Goal: Task Accomplishment & Management: Manage account settings

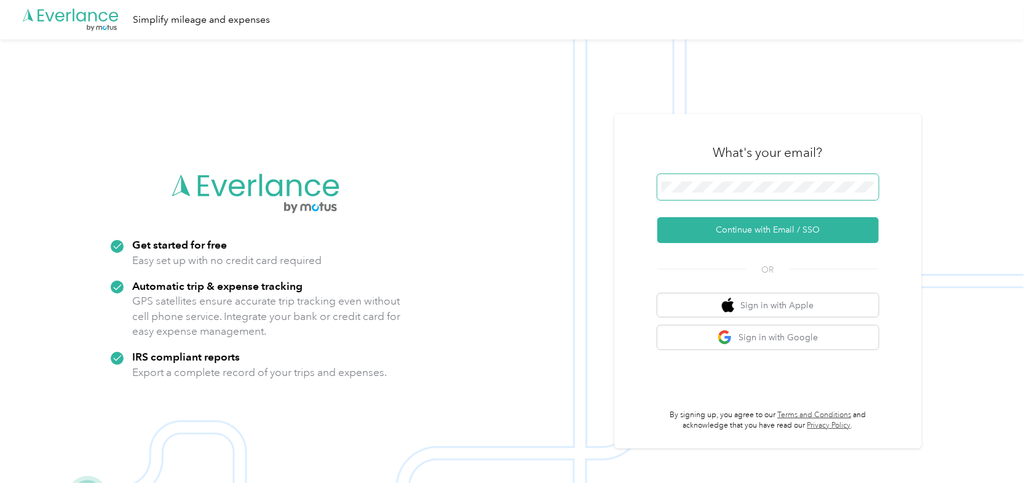
click at [718, 176] on span at bounding box center [767, 187] width 221 height 26
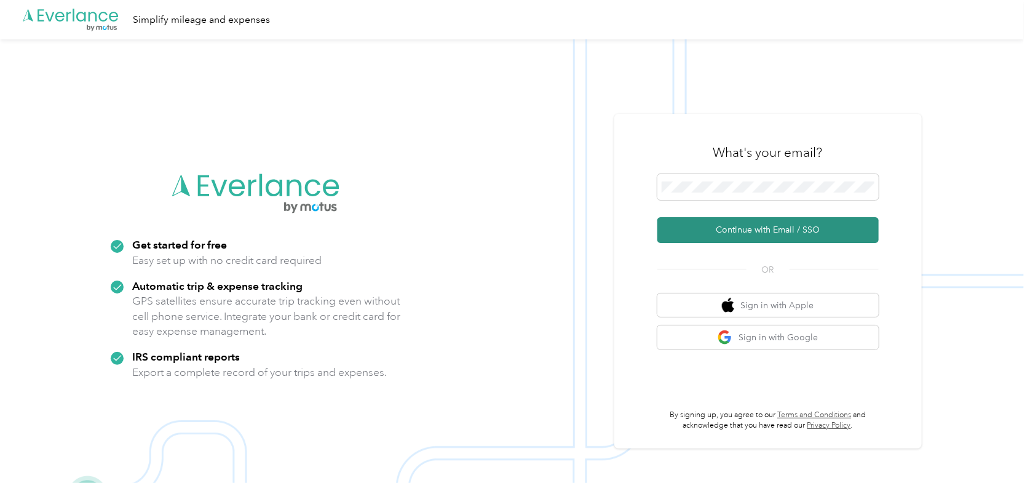
click at [741, 231] on button "Continue with Email / SSO" at bounding box center [767, 230] width 221 height 26
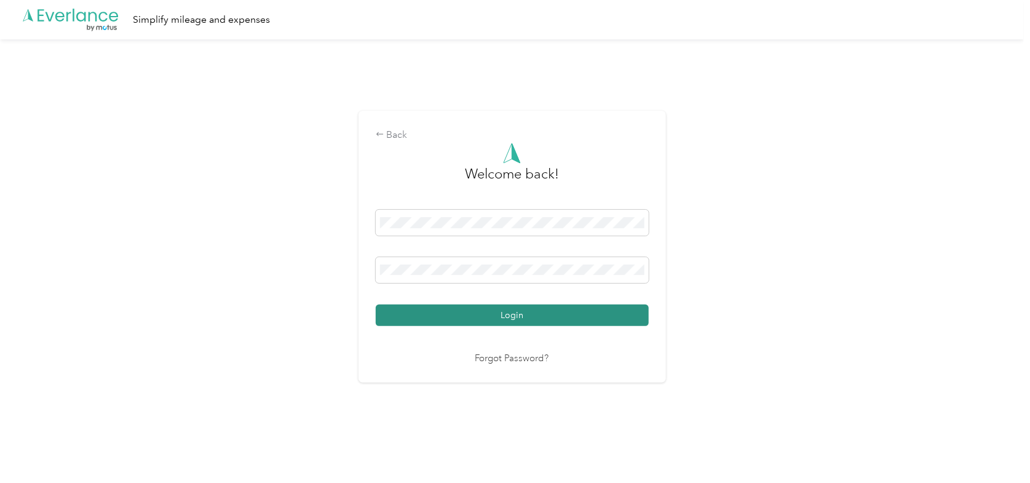
click at [485, 315] on button "Login" at bounding box center [512, 315] width 273 height 22
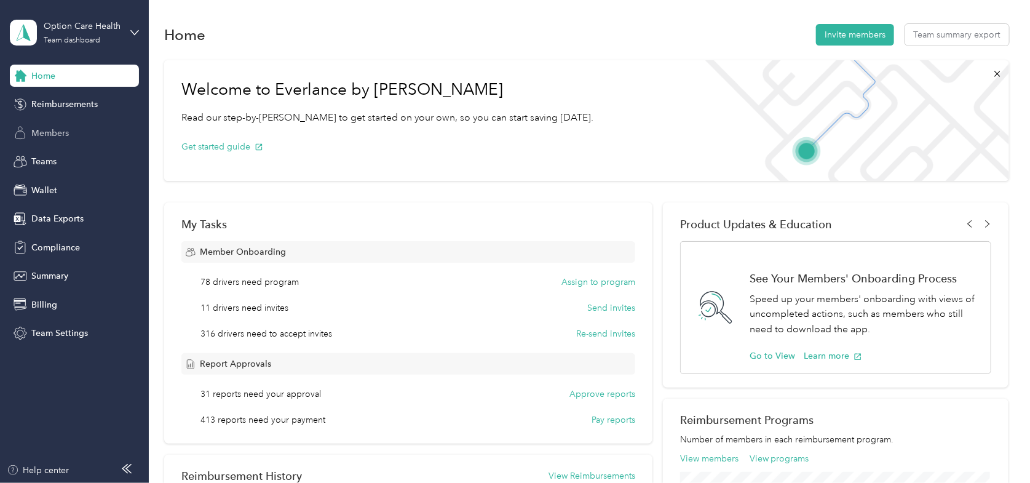
click at [57, 129] on span "Members" at bounding box center [50, 133] width 38 height 13
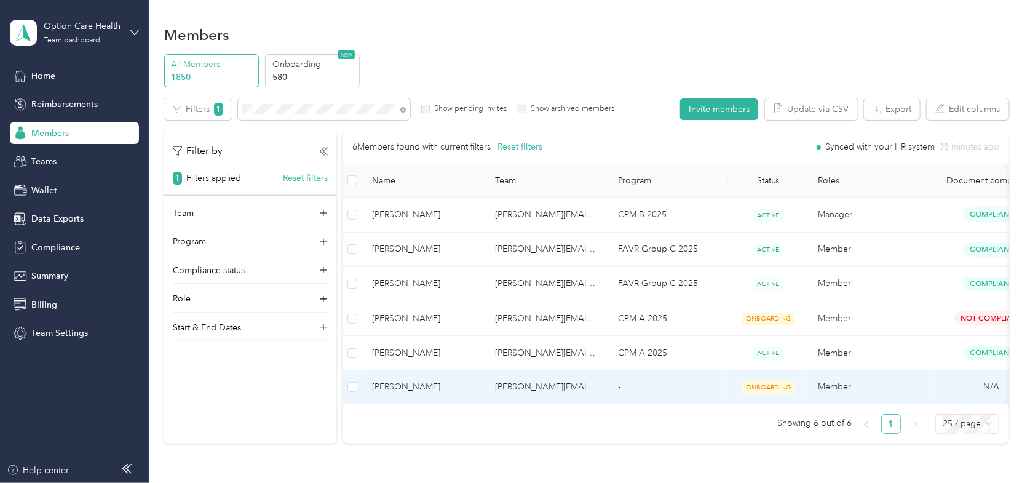
click at [436, 384] on span "Wendy Tompkins" at bounding box center [423, 387] width 103 height 14
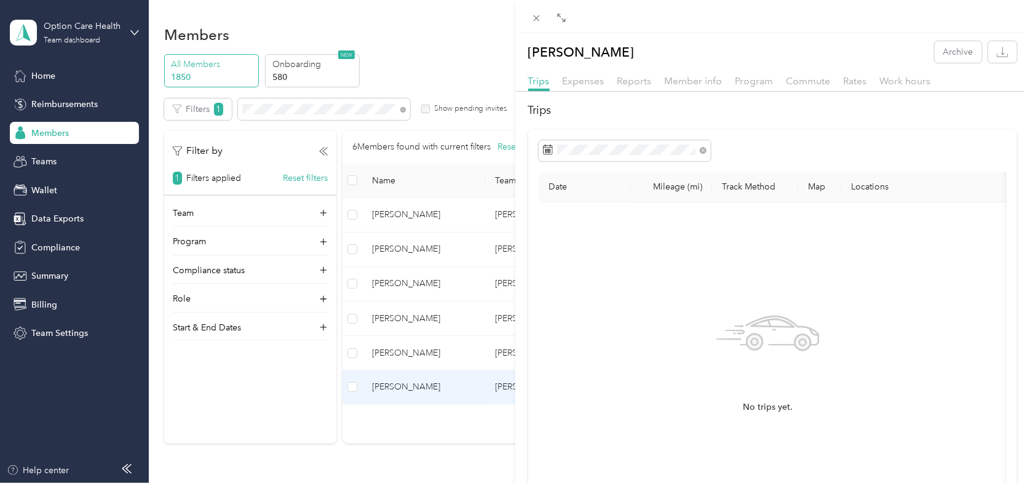
click at [436, 384] on div "Wendy Tompkins Archive Trips Expenses Reports Member info Program Commute Rates…" at bounding box center [515, 241] width 1030 height 483
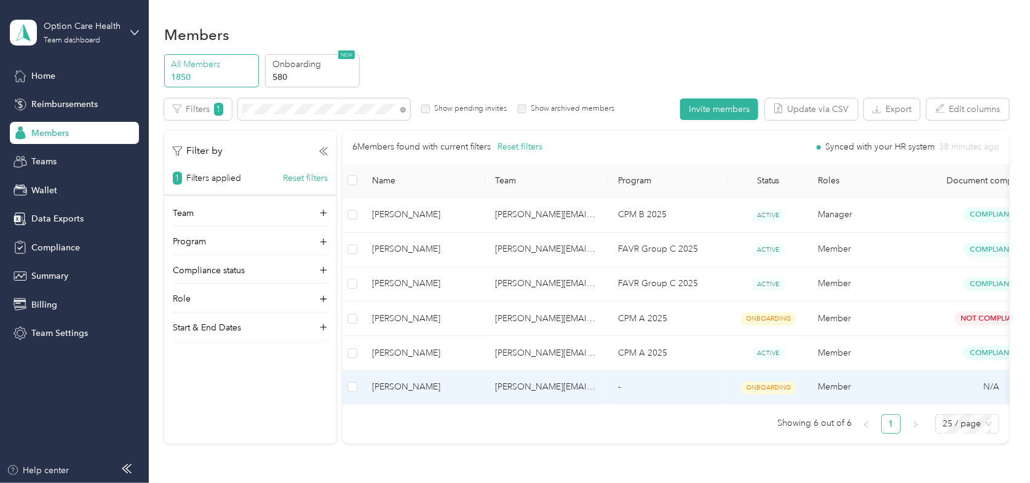
click at [436, 384] on span "Wendy Tompkins" at bounding box center [423, 387] width 103 height 14
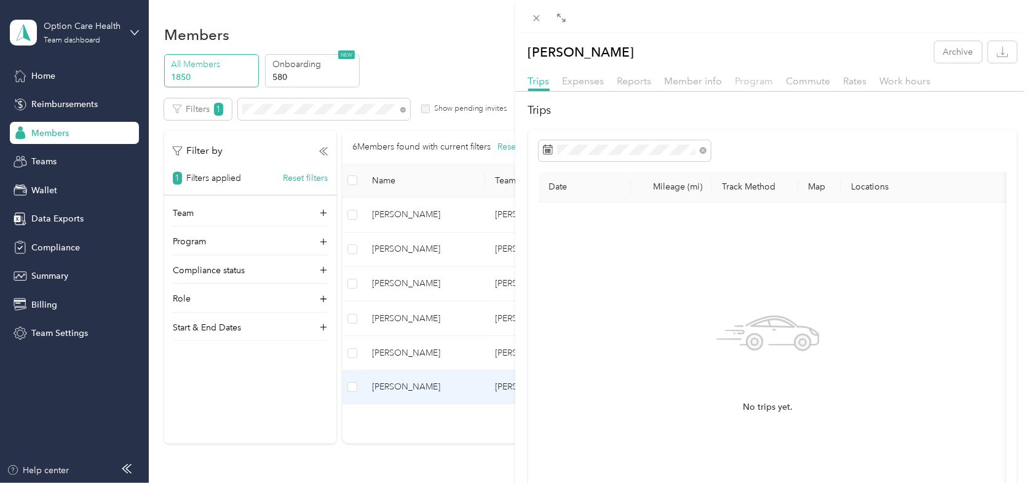
click at [740, 79] on span "Program" at bounding box center [754, 81] width 38 height 12
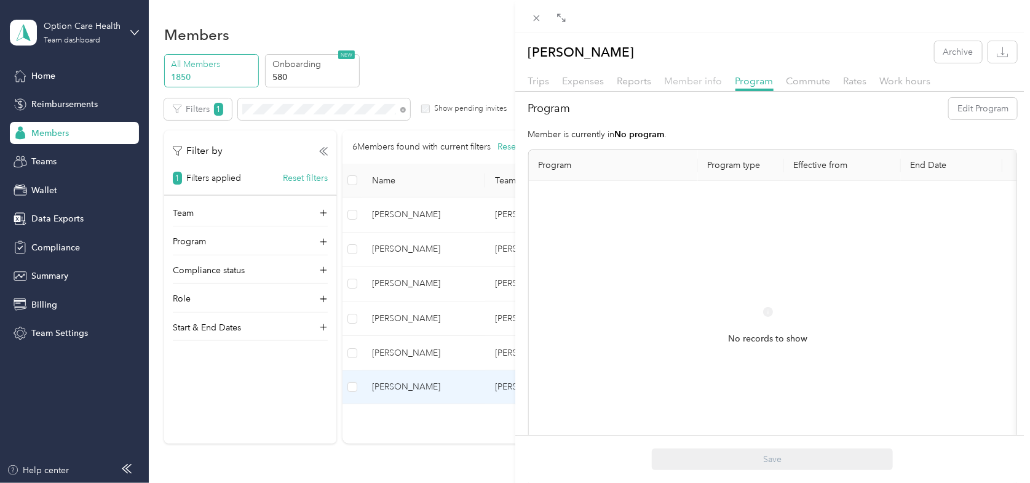
click at [682, 79] on span "Member info" at bounding box center [694, 81] width 58 height 12
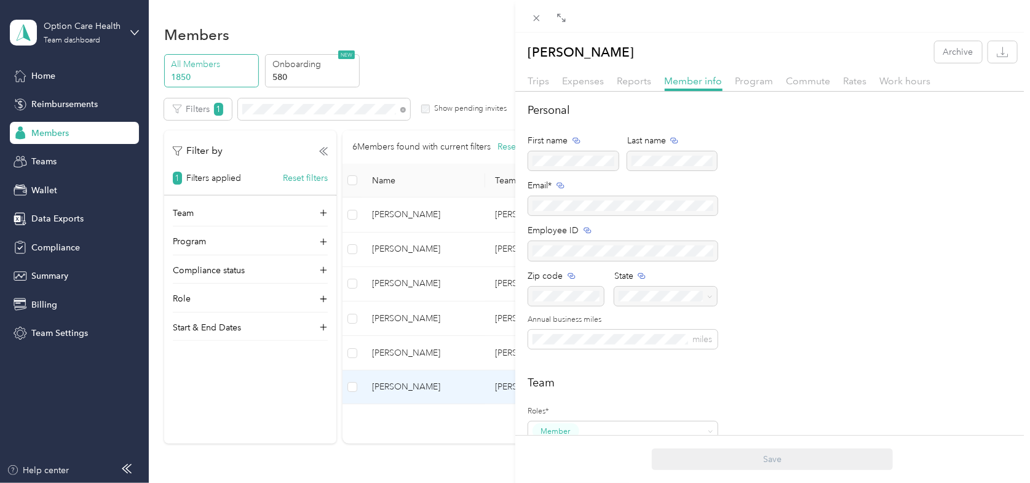
click at [483, 52] on div "Wendy Tompkins Archive Trips Expenses Reports Member info Program Commute Rates…" at bounding box center [515, 241] width 1030 height 483
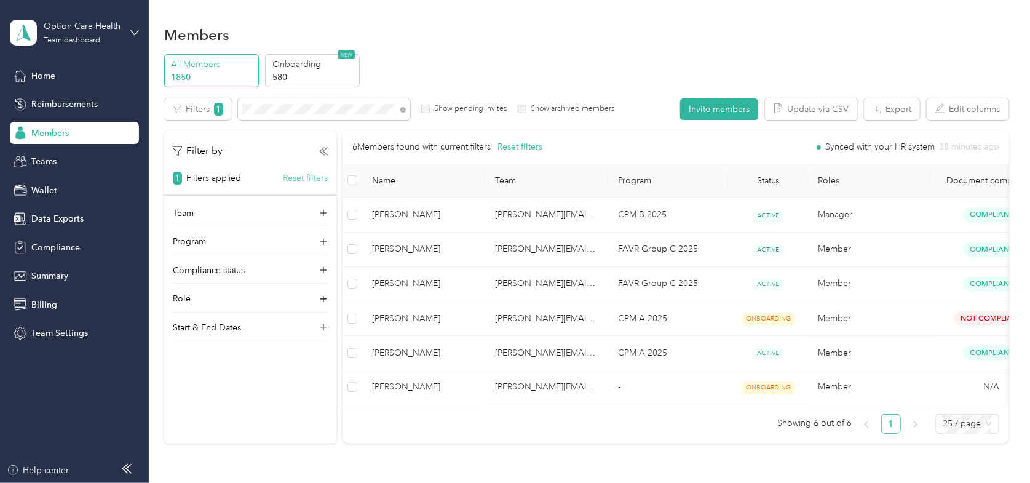
click at [302, 177] on button "Reset filters" at bounding box center [305, 178] width 45 height 13
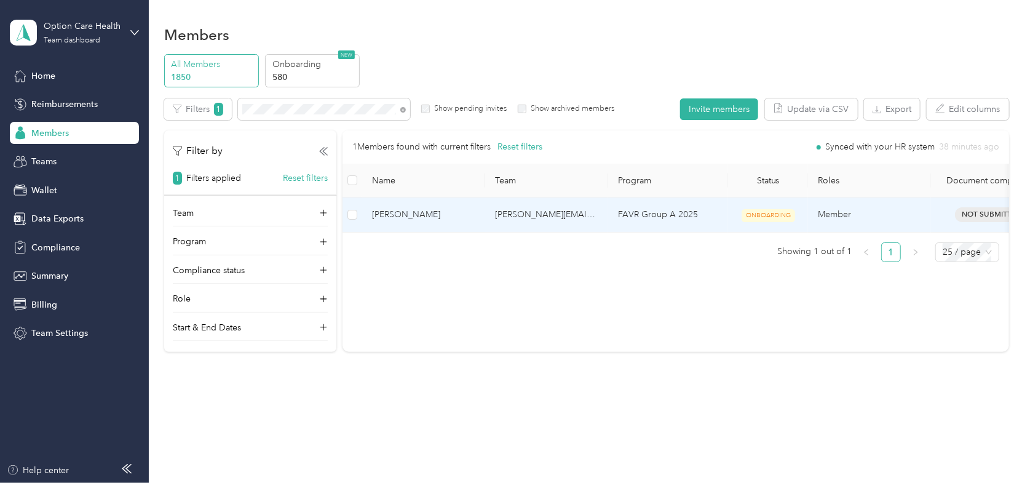
click at [405, 215] on span "Christopher Gerritsen" at bounding box center [423, 215] width 103 height 14
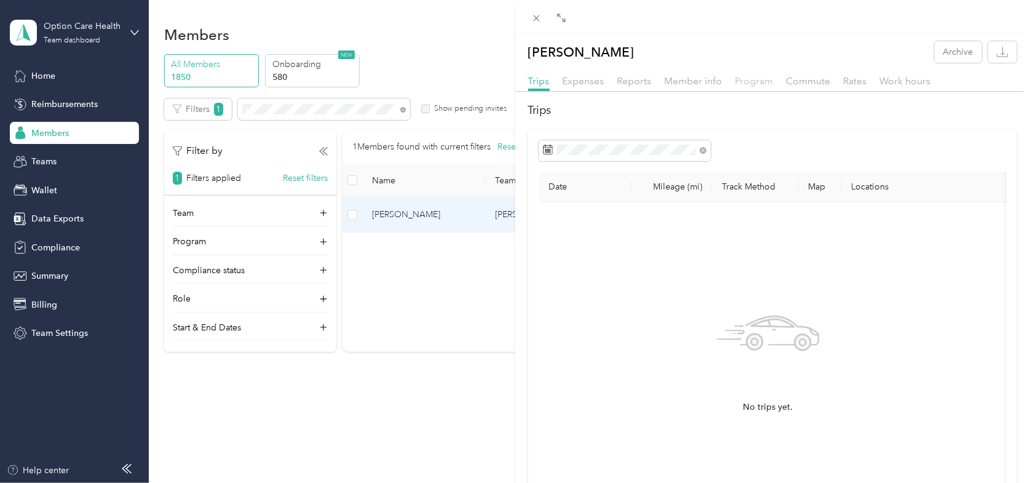
click at [745, 79] on span "Program" at bounding box center [754, 81] width 38 height 12
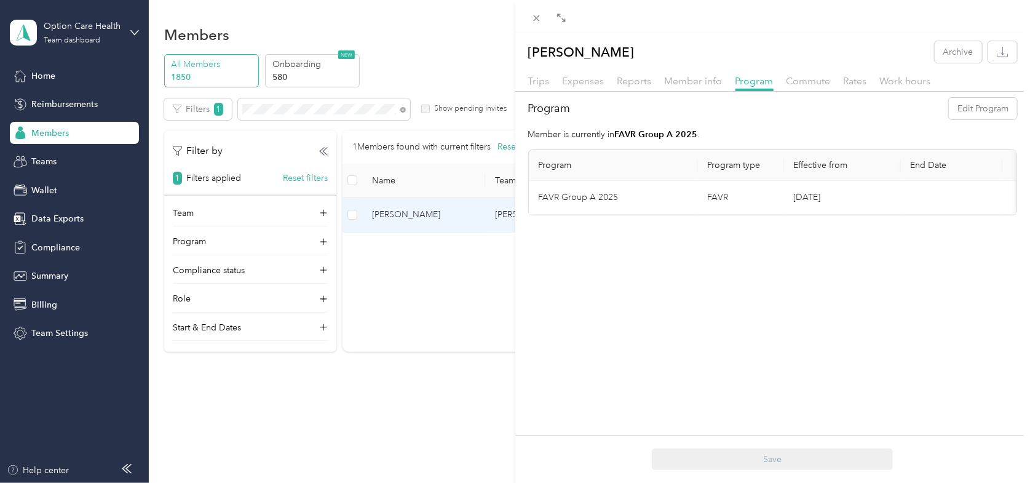
click at [403, 255] on div "Christopher Gerritsen Archive Trips Expenses Reports Member info Program Commut…" at bounding box center [515, 241] width 1030 height 483
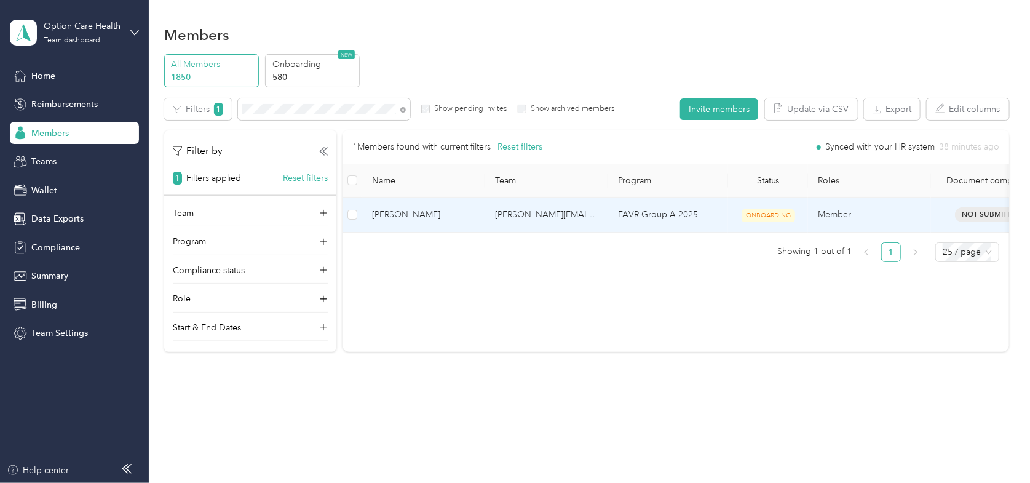
click at [420, 213] on span "Christopher Gerritsen" at bounding box center [423, 215] width 103 height 14
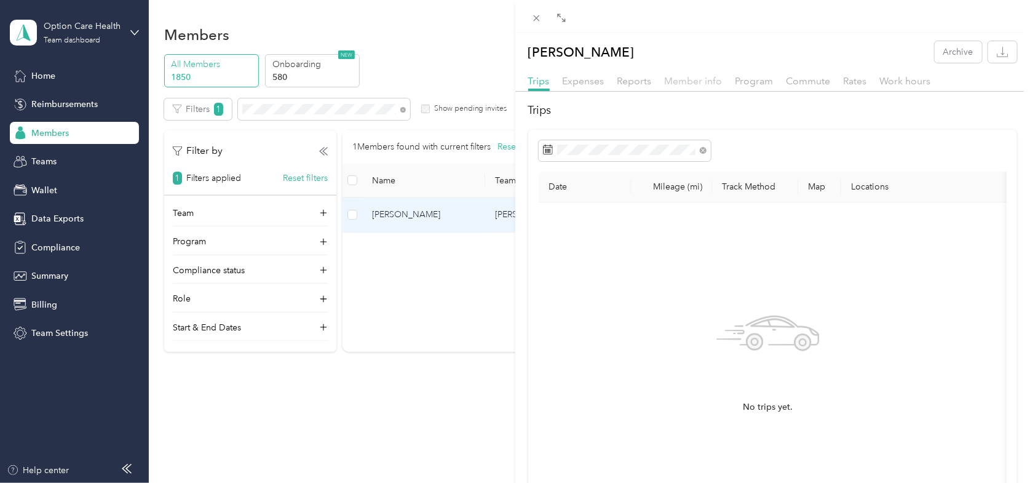
click at [698, 75] on span "Member info" at bounding box center [694, 81] width 58 height 12
